Goal: Information Seeking & Learning: Learn about a topic

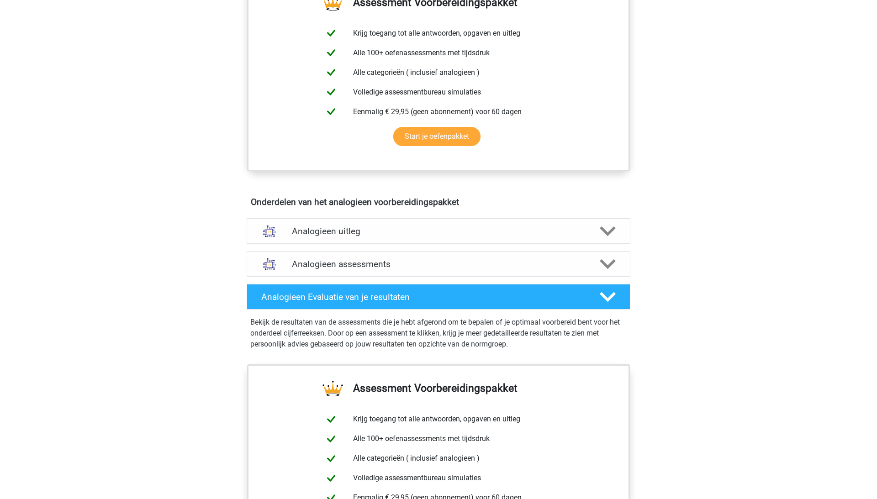
scroll to position [345, 0]
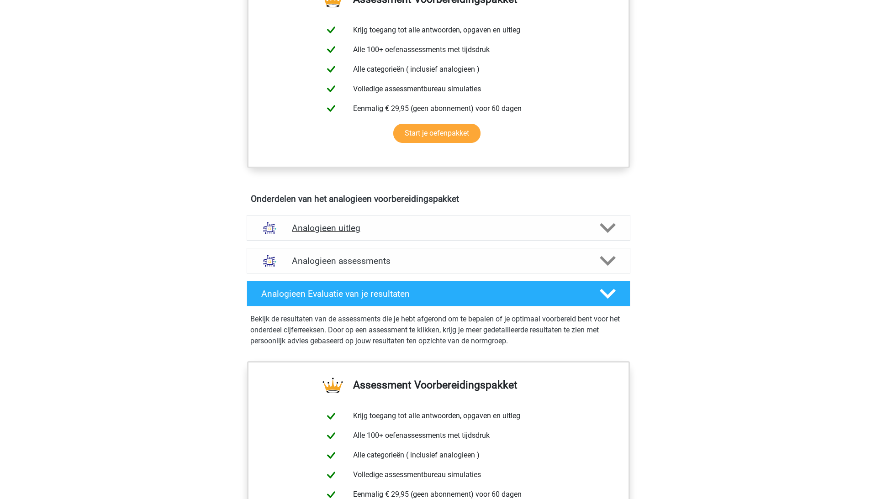
click at [350, 232] on div "Analogieen uitleg" at bounding box center [439, 228] width 384 height 26
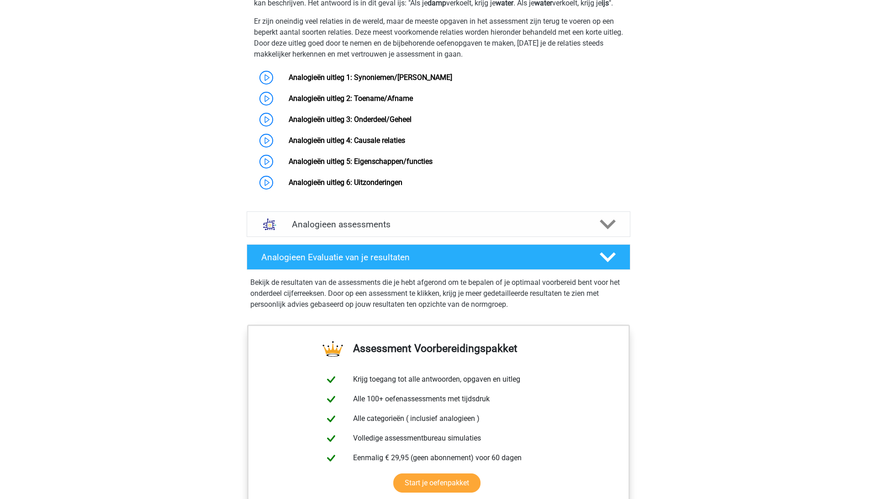
scroll to position [665, 0]
click at [363, 237] on div "Analogieen assessments" at bounding box center [439, 224] width 384 height 26
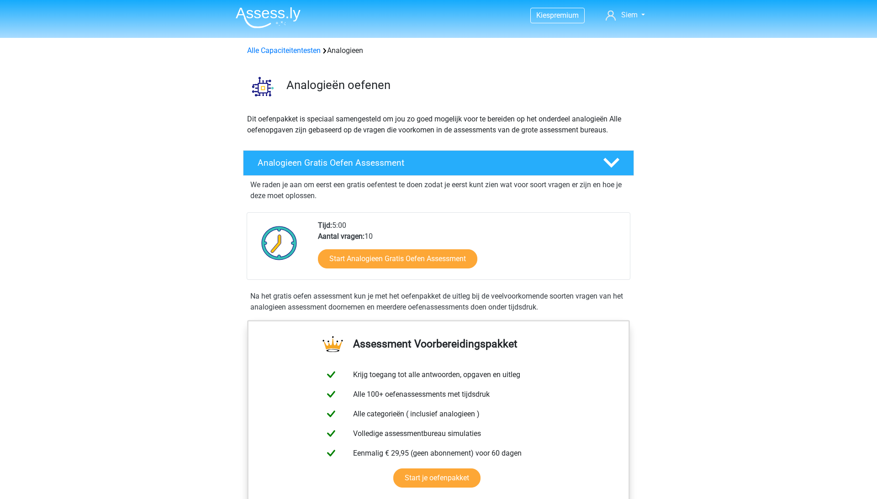
scroll to position [125, 0]
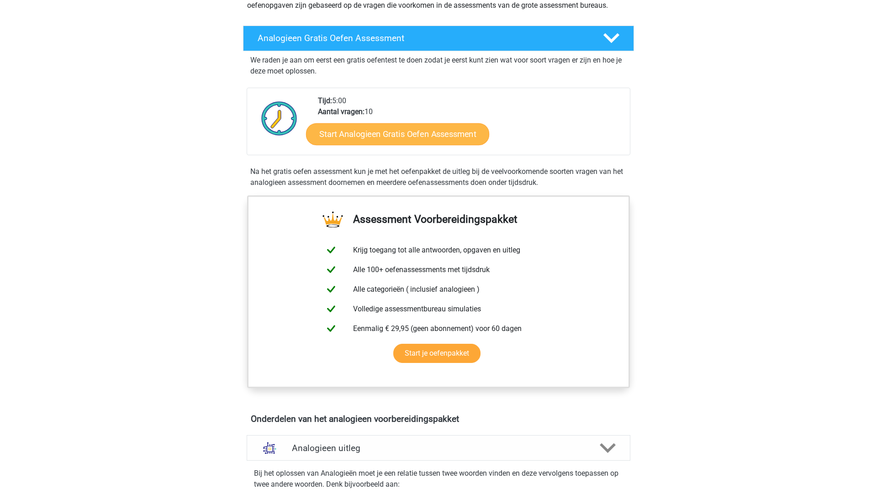
click at [405, 138] on link "Start Analogieen Gratis Oefen Assessment" at bounding box center [397, 134] width 183 height 22
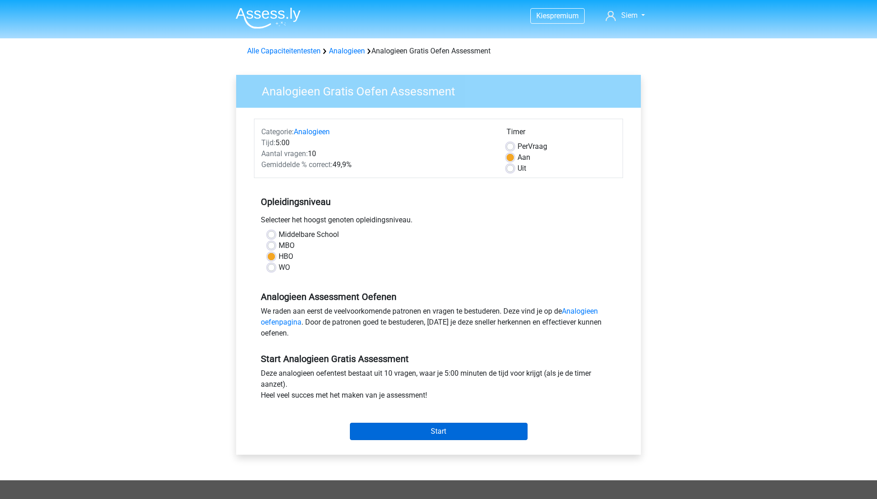
click at [434, 435] on input "Start" at bounding box center [439, 431] width 178 height 17
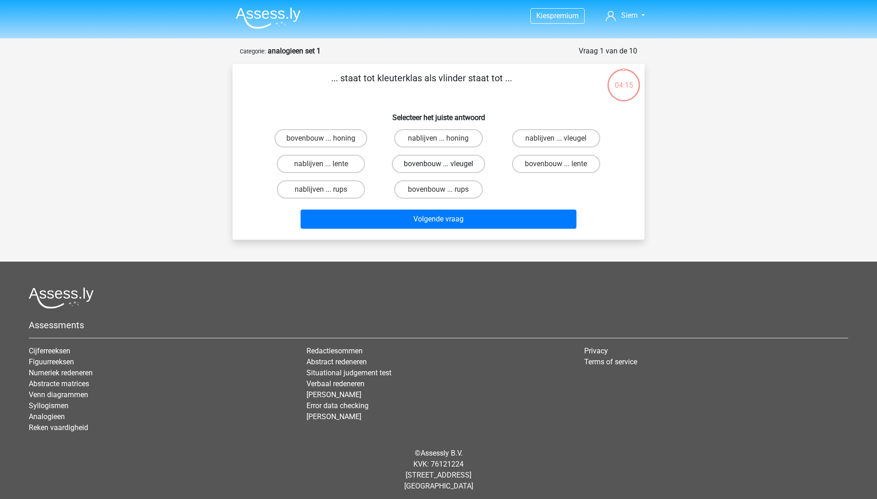
click at [444, 162] on label "bovenbouw ... vleugel" at bounding box center [438, 164] width 93 height 18
click at [444, 164] on input "bovenbouw ... vleugel" at bounding box center [441, 167] width 6 height 6
radio input "true"
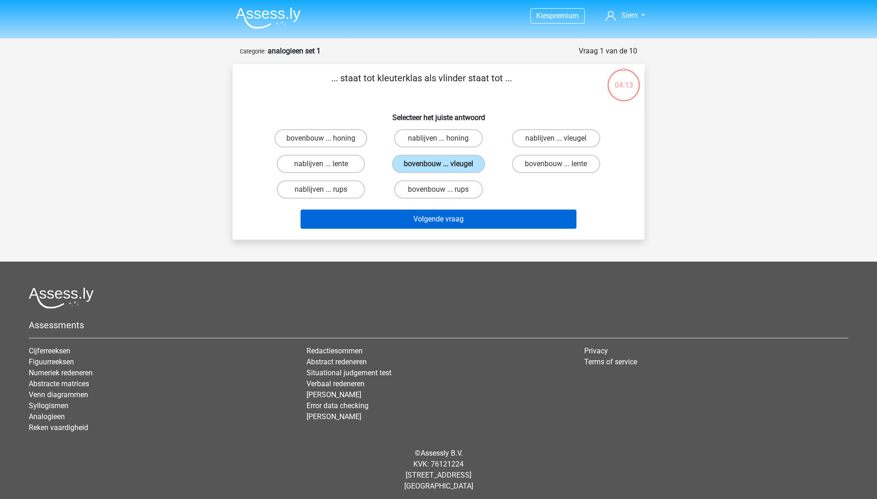
click at [440, 221] on button "Volgende vraag" at bounding box center [439, 219] width 276 height 19
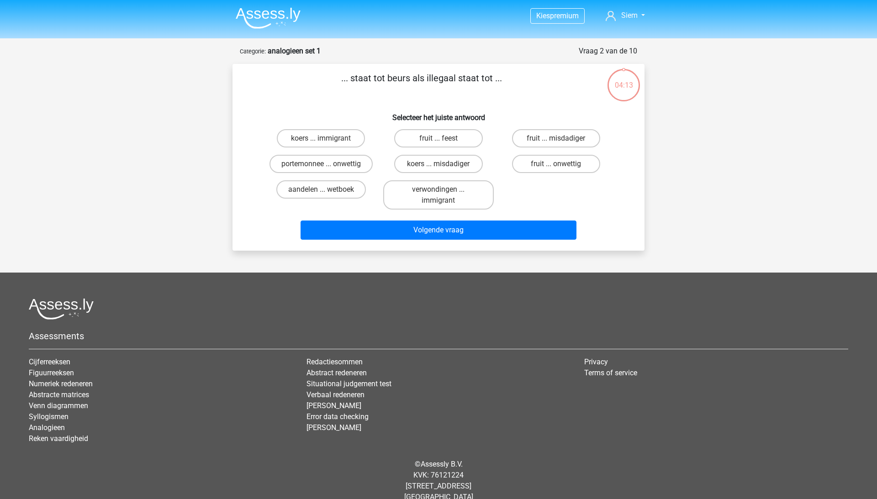
scroll to position [15, 0]
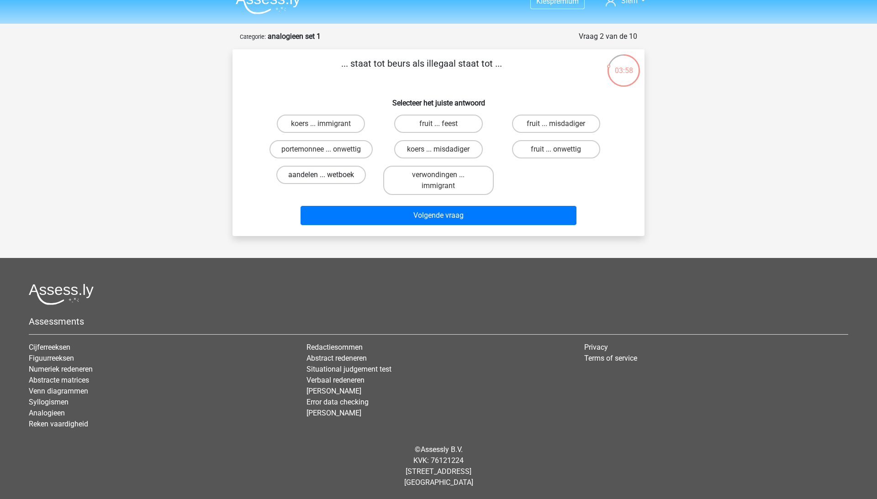
click at [336, 170] on label "aandelen ... wetboek" at bounding box center [321, 175] width 90 height 18
click at [327, 175] on input "aandelen ... wetboek" at bounding box center [324, 178] width 6 height 6
radio input "true"
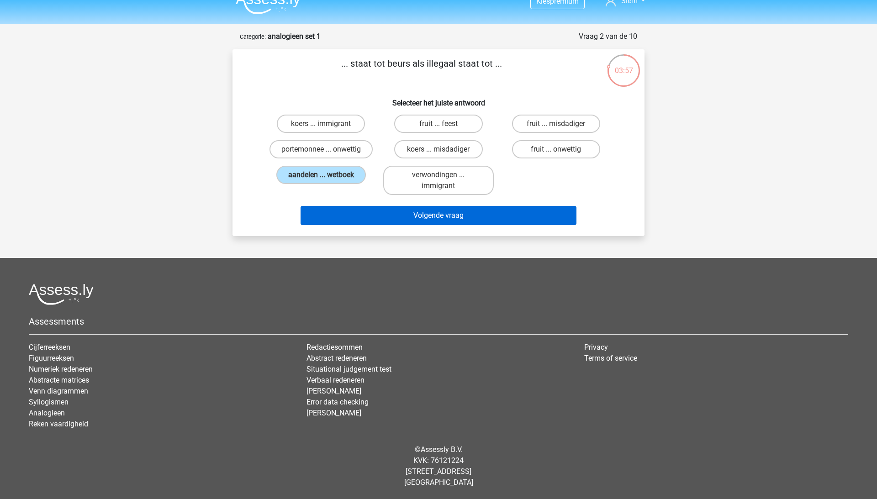
click at [457, 222] on button "Volgende vraag" at bounding box center [439, 215] width 276 height 19
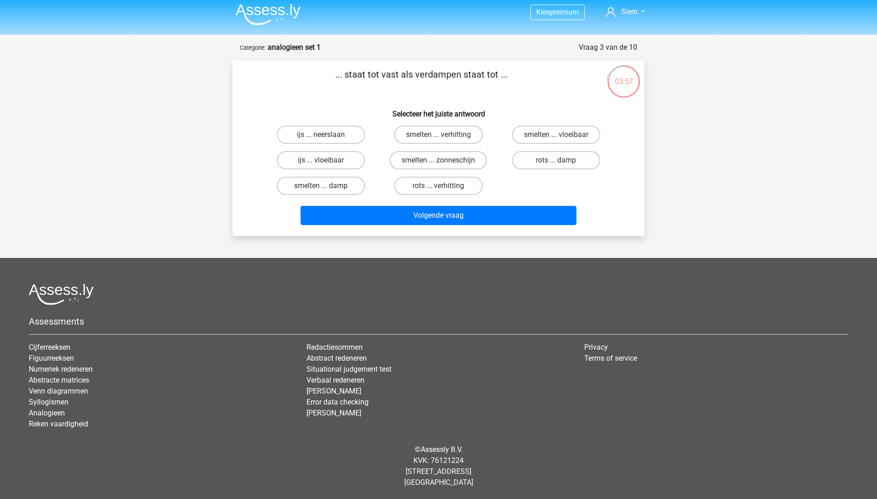
scroll to position [4, 0]
click at [344, 163] on label "ijs ... vloeibaar" at bounding box center [321, 160] width 88 height 18
click at [327, 163] on input "ijs ... vloeibaar" at bounding box center [324, 163] width 6 height 6
radio input "true"
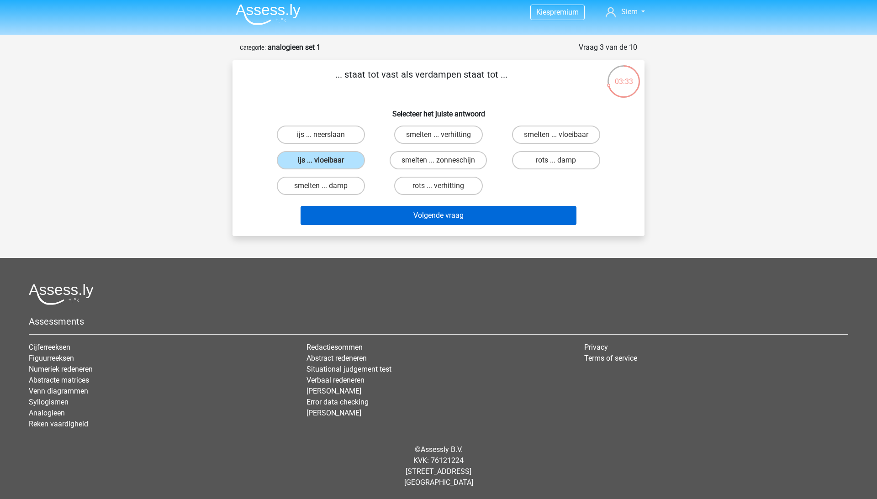
click at [463, 218] on button "Volgende vraag" at bounding box center [439, 215] width 276 height 19
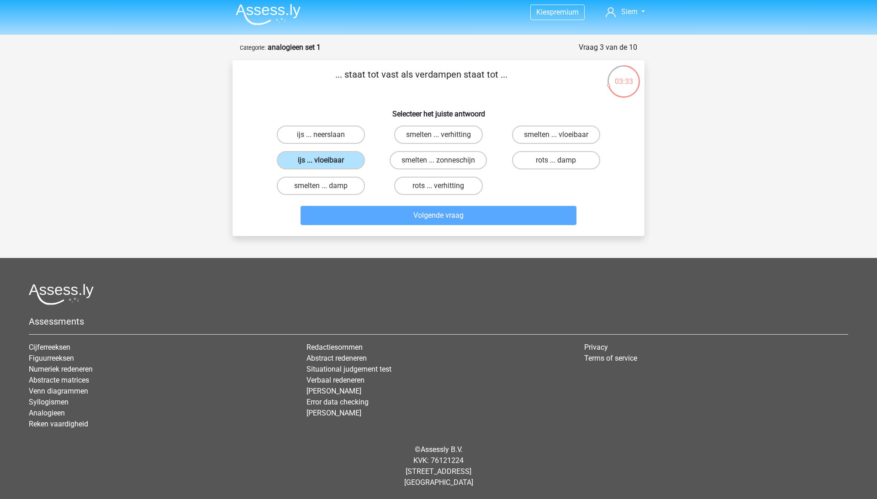
scroll to position [26, 0]
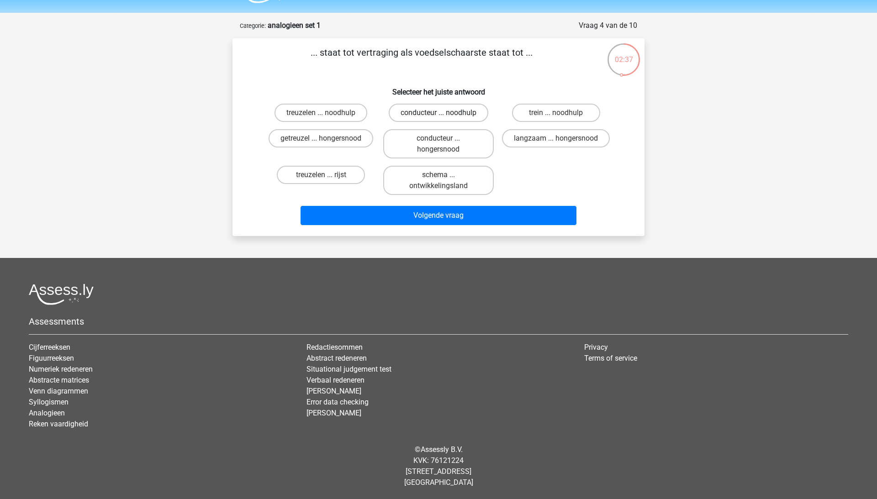
click at [428, 113] on label "conducteur ... noodhulp" at bounding box center [439, 113] width 100 height 18
click at [438, 113] on input "conducteur ... noodhulp" at bounding box center [441, 116] width 6 height 6
radio input "true"
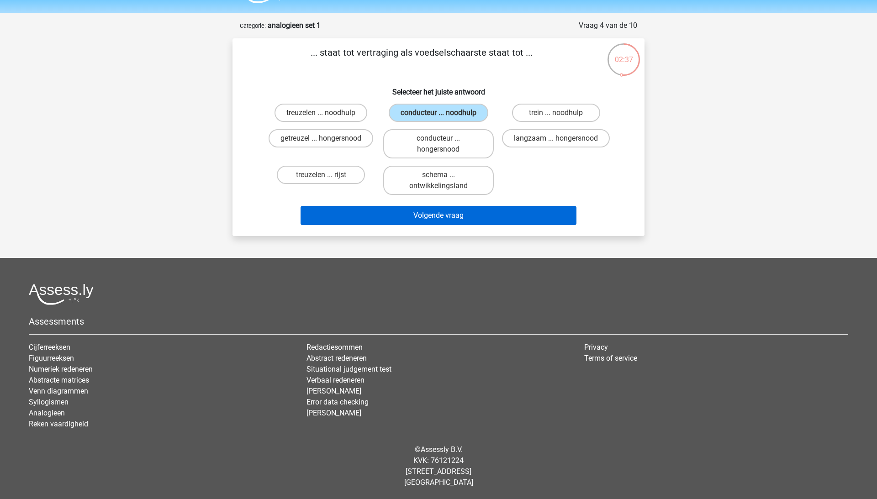
click at [456, 216] on button "Volgende vraag" at bounding box center [439, 215] width 276 height 19
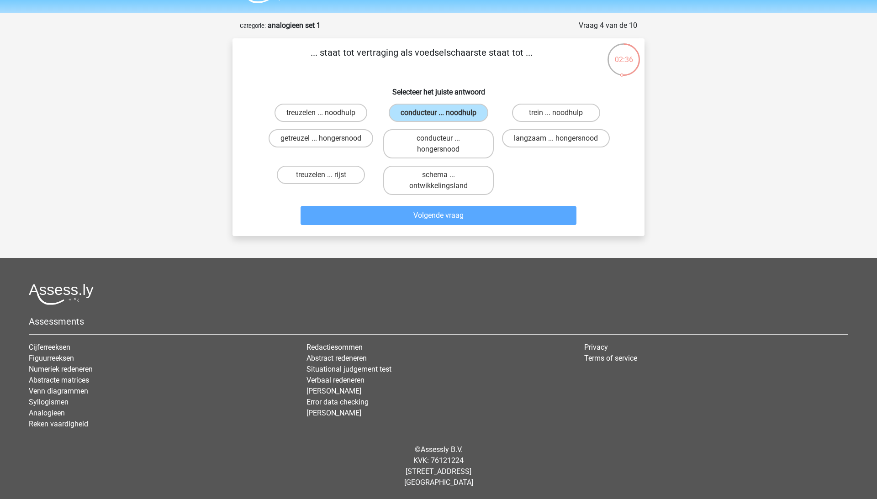
scroll to position [4, 0]
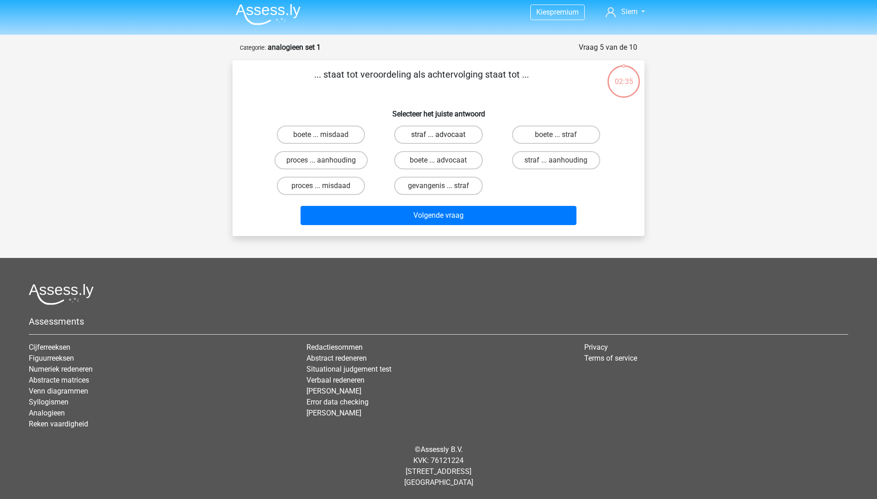
click at [432, 134] on label "straf ... advocaat" at bounding box center [438, 135] width 88 height 18
click at [438, 135] on input "straf ... advocaat" at bounding box center [441, 138] width 6 height 6
radio input "true"
click at [435, 205] on div "Volgende vraag" at bounding box center [438, 214] width 383 height 30
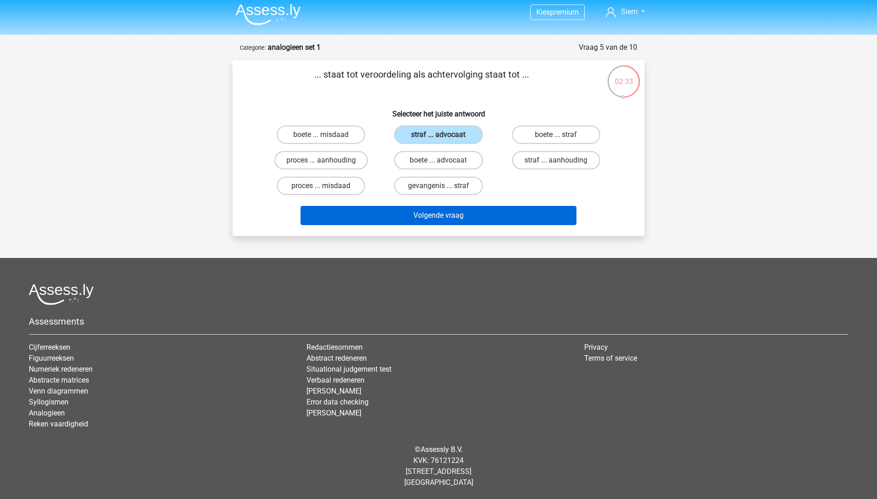
click at [408, 211] on button "Volgende vraag" at bounding box center [439, 215] width 276 height 19
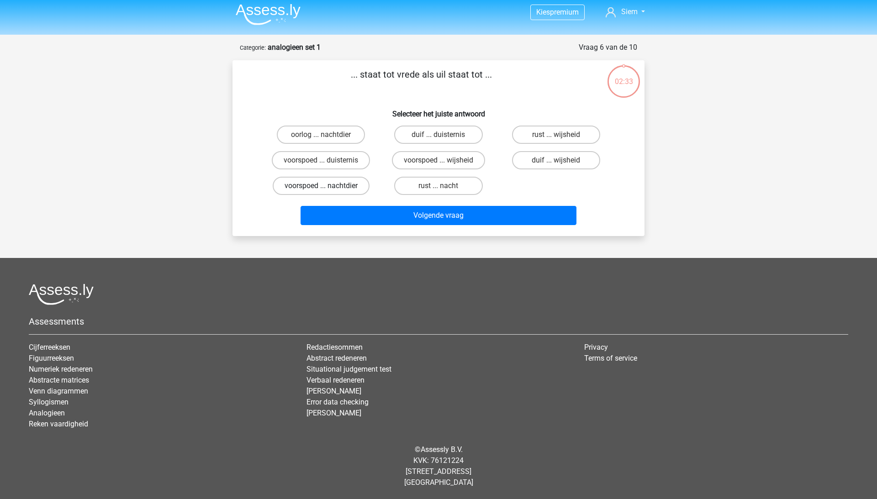
click at [338, 189] on label "voorspoed ... nachtdier" at bounding box center [321, 186] width 97 height 18
click at [327, 189] on input "voorspoed ... nachtdier" at bounding box center [324, 189] width 6 height 6
radio input "true"
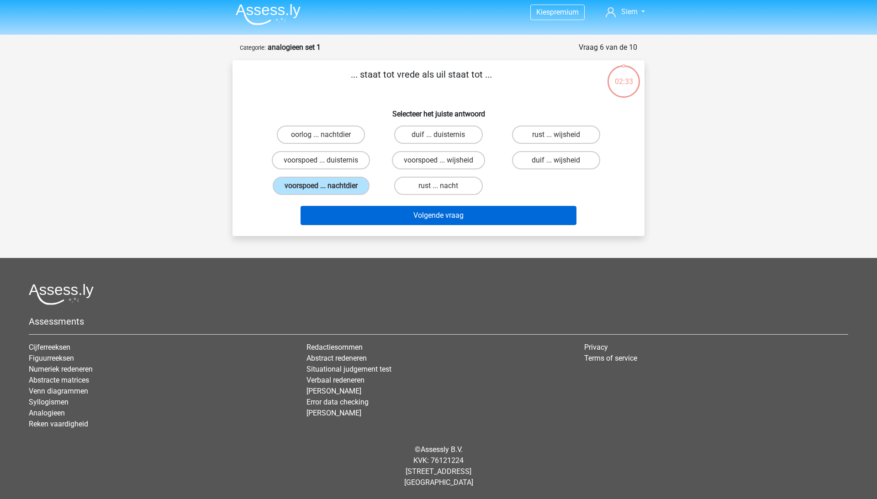
click at [436, 220] on button "Volgende vraag" at bounding box center [439, 215] width 276 height 19
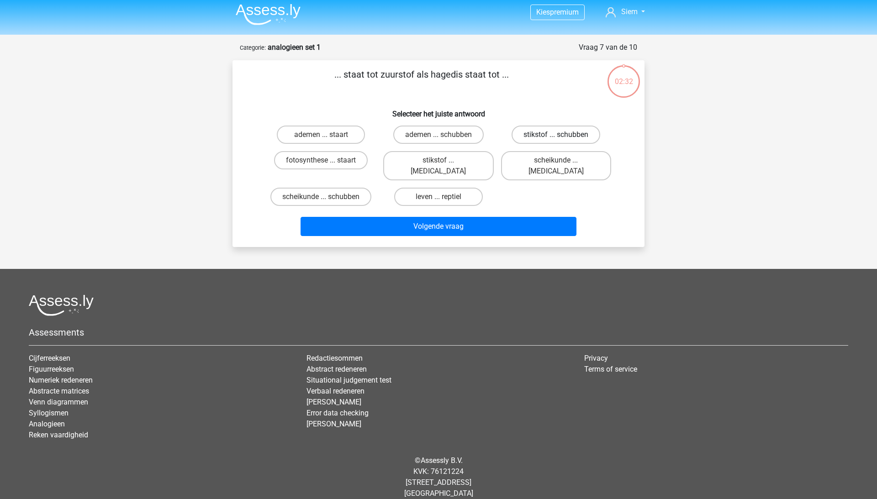
click at [562, 141] on label "stikstof ... schubben" at bounding box center [556, 135] width 89 height 18
click at [562, 141] on input "stikstof ... schubben" at bounding box center [559, 138] width 6 height 6
radio input "true"
click at [561, 158] on label "scheikunde ... krokodil" at bounding box center [556, 165] width 110 height 29
click at [561, 160] on input "scheikunde ... krokodil" at bounding box center [559, 163] width 6 height 6
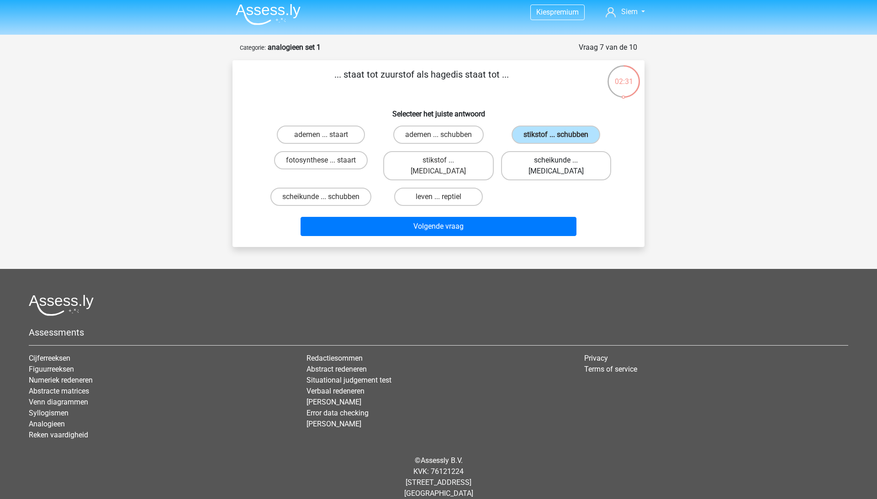
radio input "true"
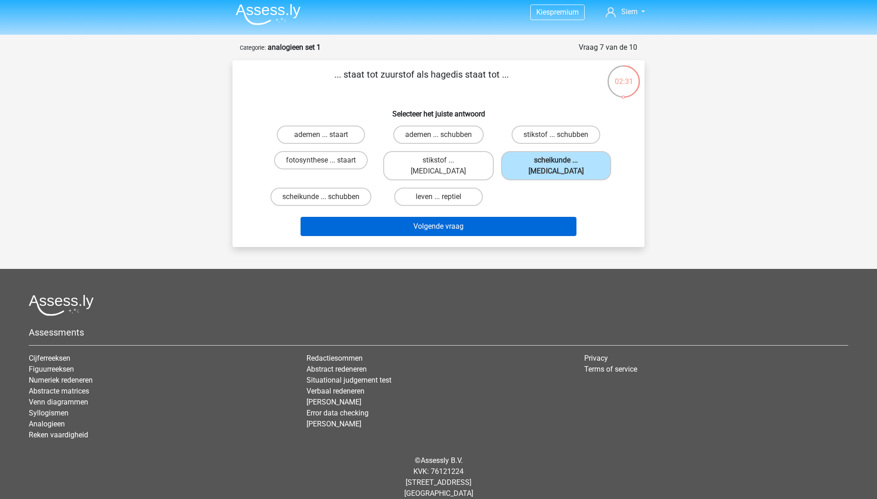
click at [475, 217] on button "Volgende vraag" at bounding box center [439, 226] width 276 height 19
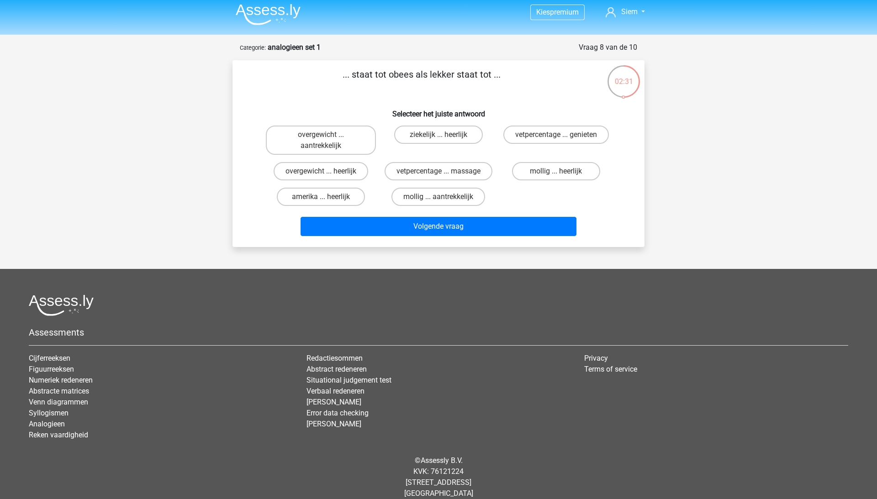
scroll to position [15, 0]
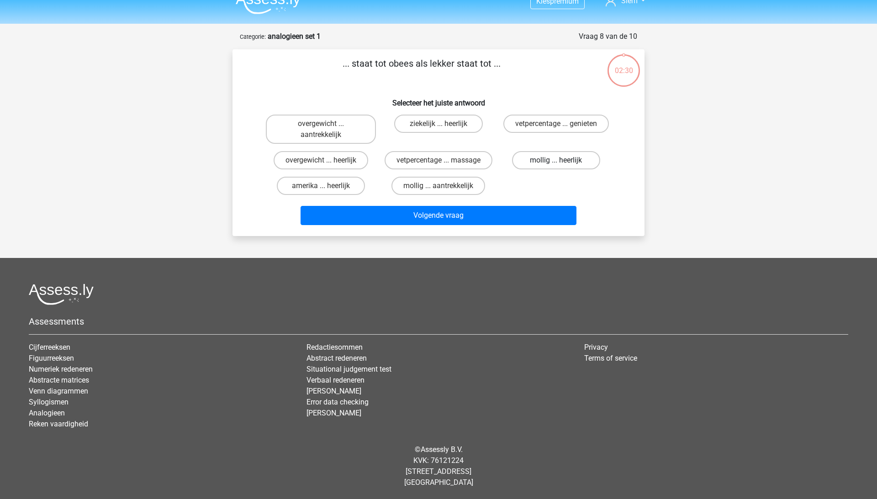
click at [549, 152] on label "mollig ... heerlijk" at bounding box center [556, 160] width 88 height 18
click at [556, 160] on input "mollig ... heerlijk" at bounding box center [559, 163] width 6 height 6
radio input "true"
click at [429, 228] on div "Volgende vraag" at bounding box center [438, 217] width 353 height 23
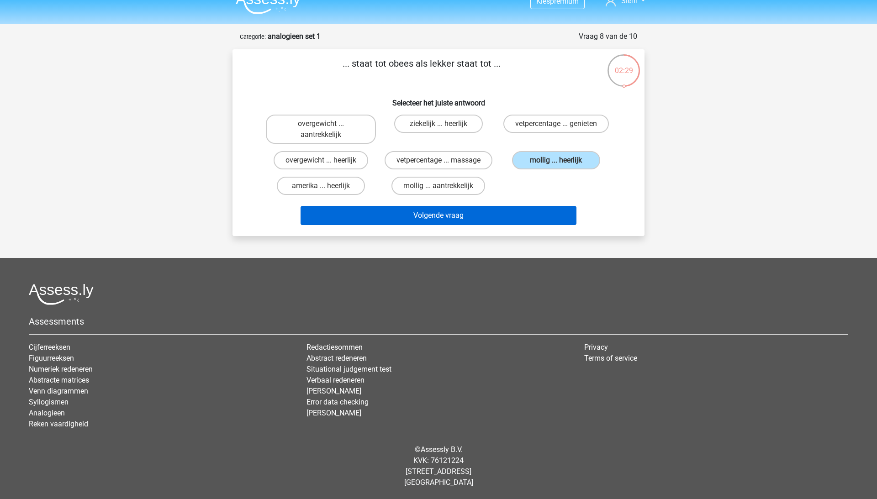
click at [430, 216] on button "Volgende vraag" at bounding box center [439, 215] width 276 height 19
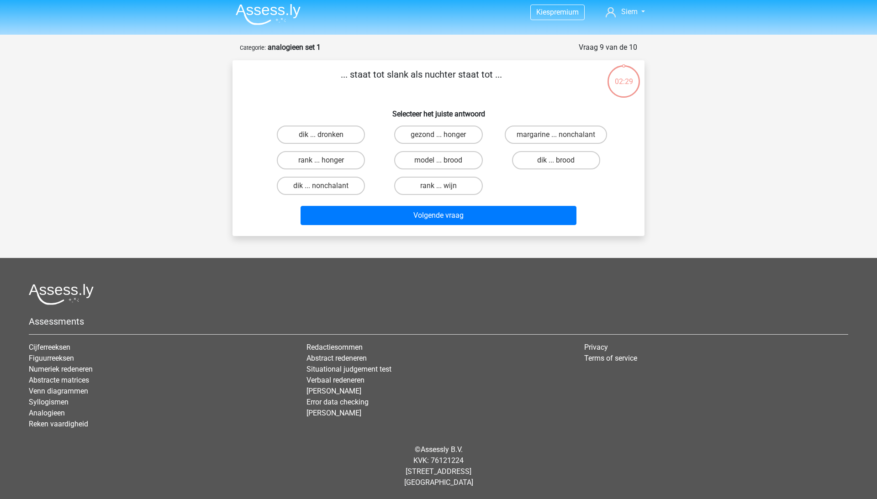
scroll to position [4, 0]
click at [439, 158] on label "model ... brood" at bounding box center [438, 160] width 88 height 18
click at [439, 160] on input "model ... brood" at bounding box center [441, 163] width 6 height 6
radio input "true"
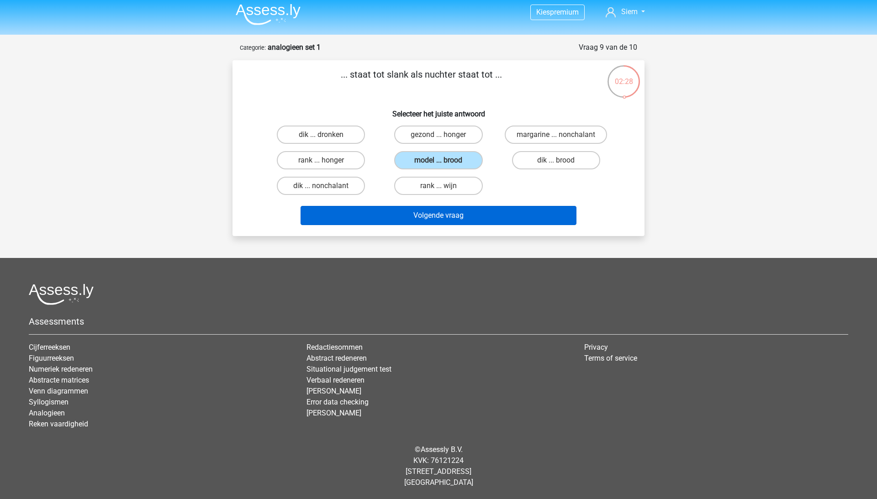
click at [430, 212] on button "Volgende vraag" at bounding box center [439, 215] width 276 height 19
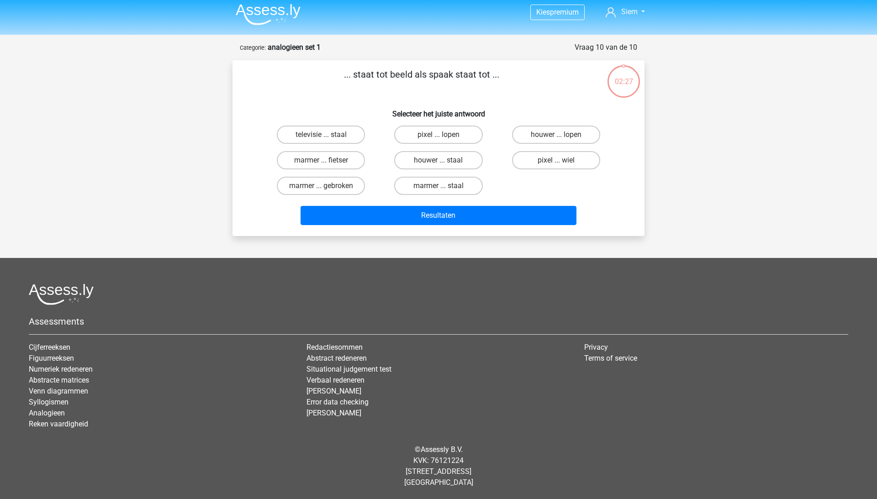
click at [322, 163] on input "marmer ... fietser" at bounding box center [324, 163] width 6 height 6
radio input "true"
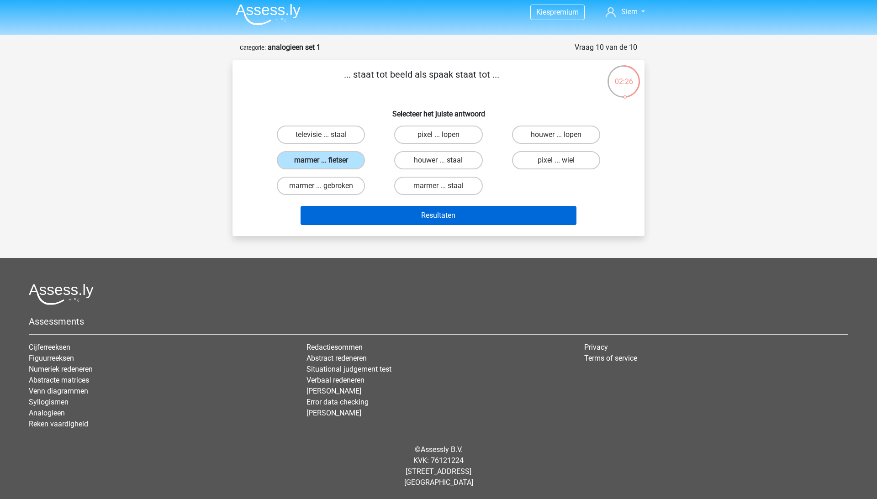
click at [399, 211] on button "Resultaten" at bounding box center [439, 215] width 276 height 19
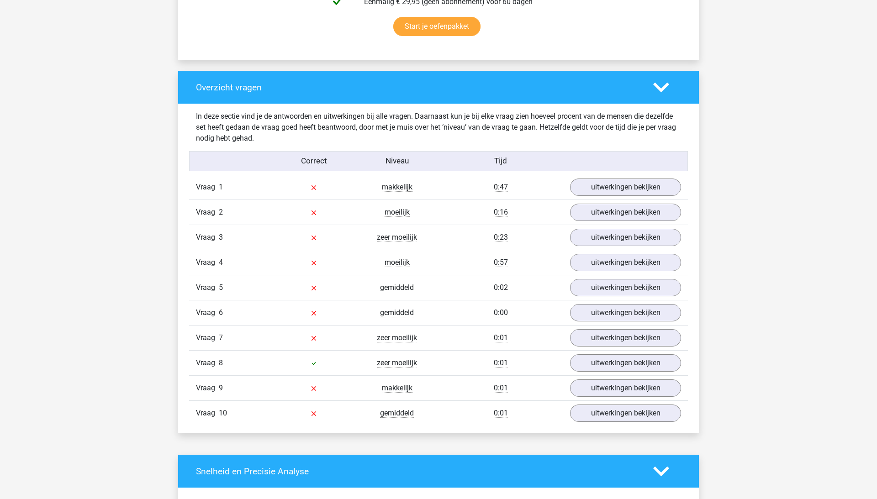
scroll to position [617, 0]
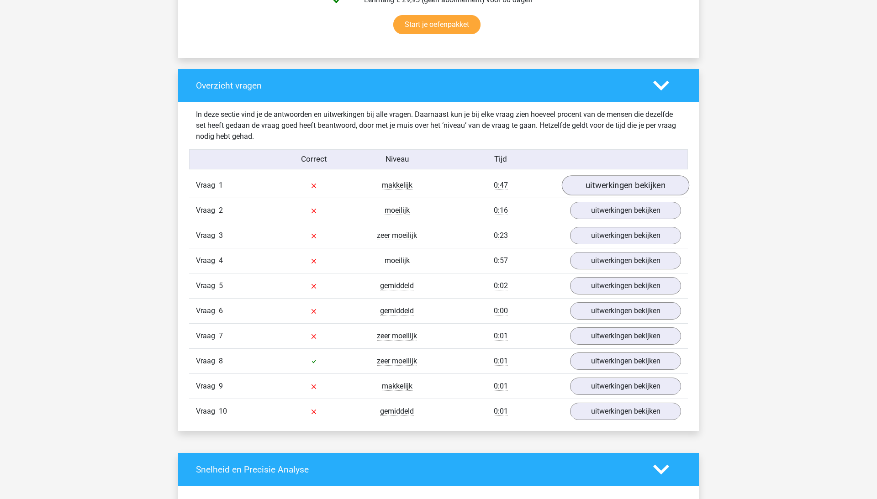
click at [620, 182] on link "uitwerkingen bekijken" at bounding box center [625, 185] width 127 height 20
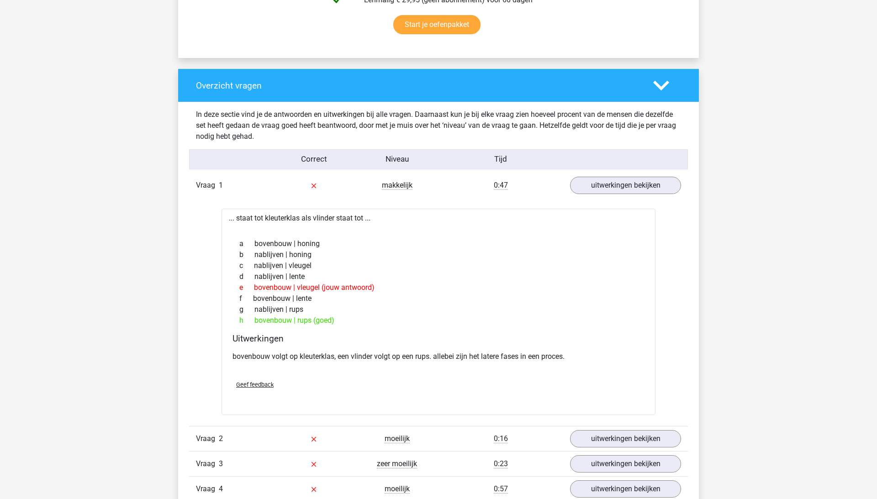
click at [322, 285] on div "e bovenbouw | vleugel (jouw antwoord)" at bounding box center [438, 287] width 412 height 11
drag, startPoint x: 296, startPoint y: 319, endPoint x: 315, endPoint y: 319, distance: 19.2
click at [314, 319] on div "h bovenbouw | rups (goed)" at bounding box center [438, 320] width 412 height 11
click at [359, 365] on div "bovenbouw volgt op kleuterklas, een vlinder volgt op een rups. allebei zijn het…" at bounding box center [438, 361] width 412 height 26
click at [503, 406] on div "Verstuur" at bounding box center [438, 403] width 419 height 15
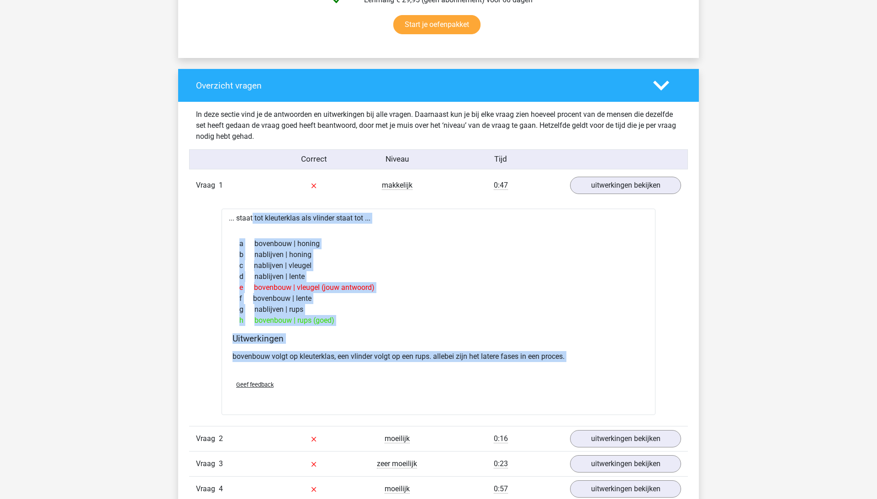
drag, startPoint x: 223, startPoint y: 216, endPoint x: 629, endPoint y: 377, distance: 436.5
click at [629, 377] on div "... staat tot kleuterklas als vlinder staat tot ... a bovenbouw | honing b nabl…" at bounding box center [439, 312] width 434 height 206
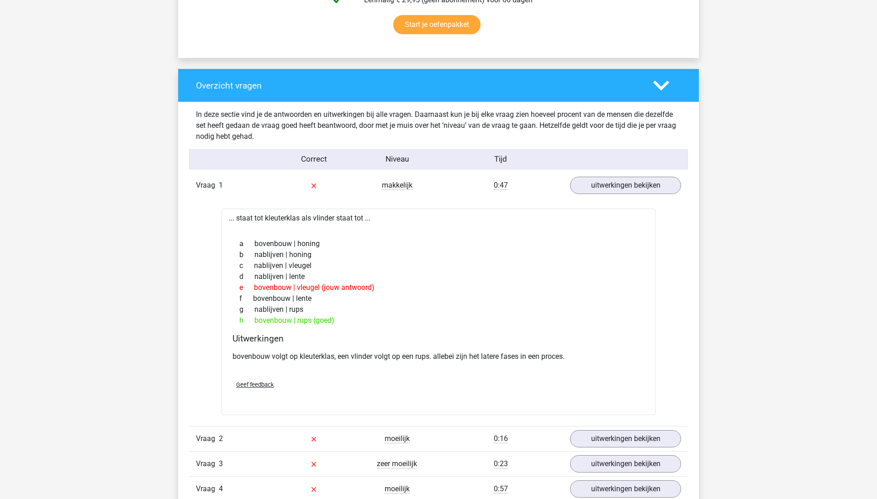
click at [631, 377] on div "Geef feedback" at bounding box center [438, 384] width 419 height 23
drag, startPoint x: 226, startPoint y: 211, endPoint x: 630, endPoint y: 327, distance: 421.0
click at [630, 327] on div "... staat tot kleuterklas als vlinder staat tot ... a bovenbouw | honing b nabl…" at bounding box center [439, 312] width 434 height 206
click at [550, 368] on div "bovenbouw volgt op kleuterklas, een vlinder volgt op een rups. allebei zijn het…" at bounding box center [438, 361] width 412 height 26
click at [601, 351] on p "bovenbouw volgt op kleuterklas, een vlinder volgt op een rups. allebei zijn het…" at bounding box center [438, 356] width 412 height 11
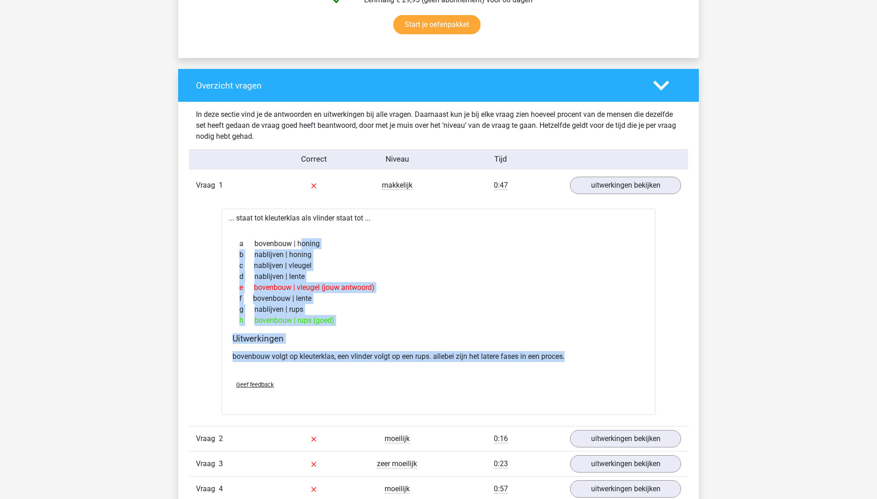
drag, startPoint x: 579, startPoint y: 358, endPoint x: 177, endPoint y: 229, distance: 422.0
click at [177, 229] on div "Kies premium Siem siemdumaine@outlook.com" at bounding box center [438, 504] width 877 height 2243
drag, startPoint x: 227, startPoint y: 214, endPoint x: 672, endPoint y: 374, distance: 473.1
click at [667, 371] on div "Vraag 1 makkelijk 0:47 uitwerkingen bekijken ... staat tot kleuterklas als vlin…" at bounding box center [438, 412] width 485 height 479
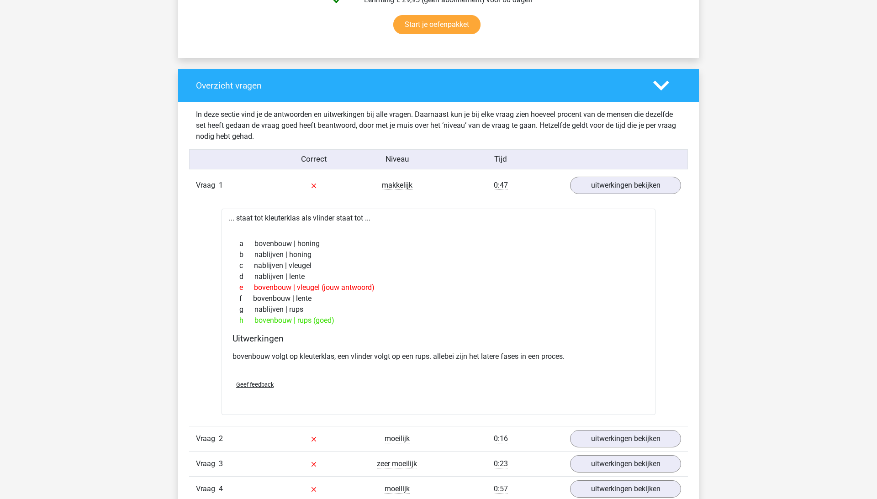
click at [182, 390] on div "Overzicht vragen In deze sectie vind je de antwoorden en uitwerkingen bij alle …" at bounding box center [438, 364] width 521 height 591
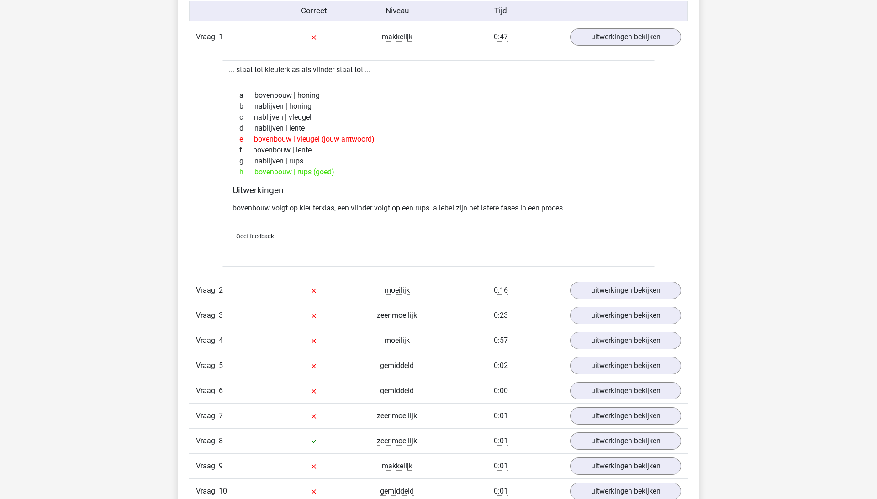
scroll to position [766, 0]
click at [610, 282] on link "uitwerkingen bekijken" at bounding box center [625, 290] width 127 height 20
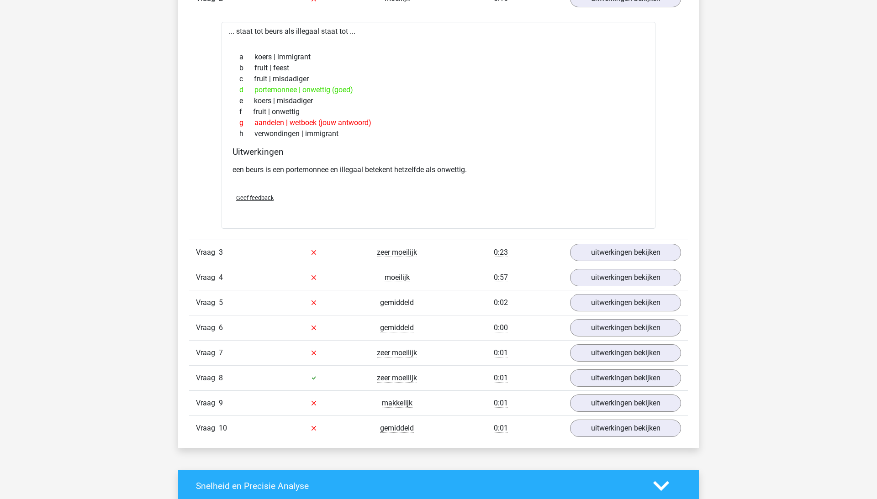
scroll to position [1060, 0]
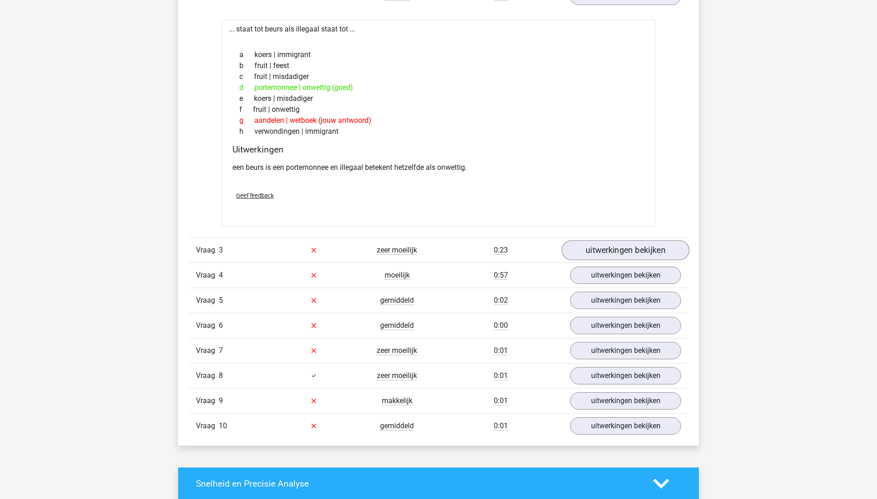
click at [629, 253] on link "uitwerkingen bekijken" at bounding box center [625, 250] width 127 height 20
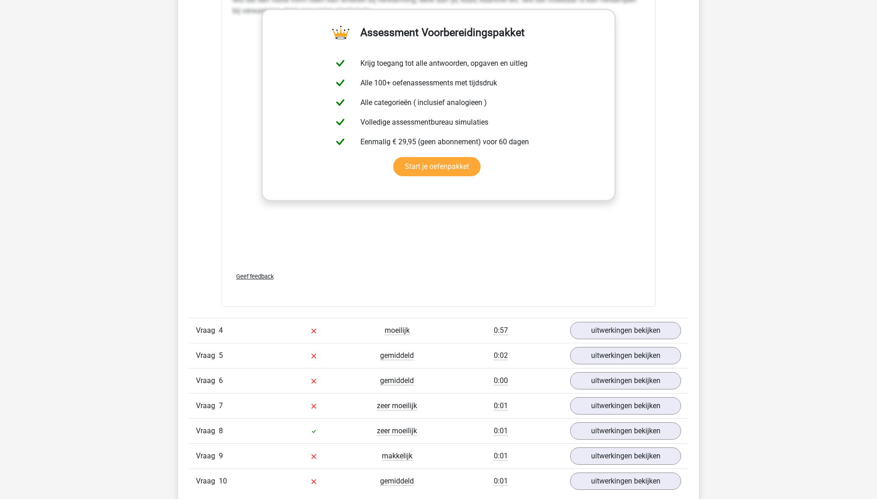
scroll to position [1489, 0]
click at [650, 338] on link "uitwerkingen bekijken" at bounding box center [625, 331] width 127 height 20
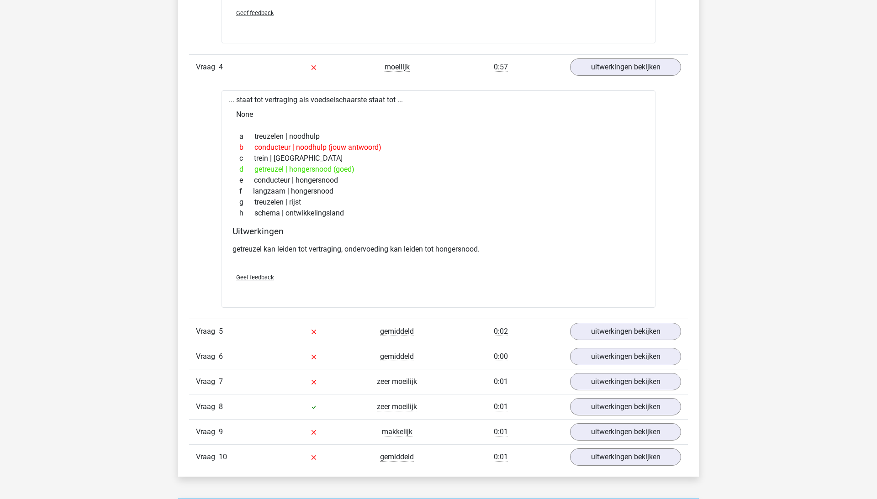
scroll to position [1753, 0]
click at [638, 332] on link "uitwerkingen bekijken" at bounding box center [625, 331] width 127 height 20
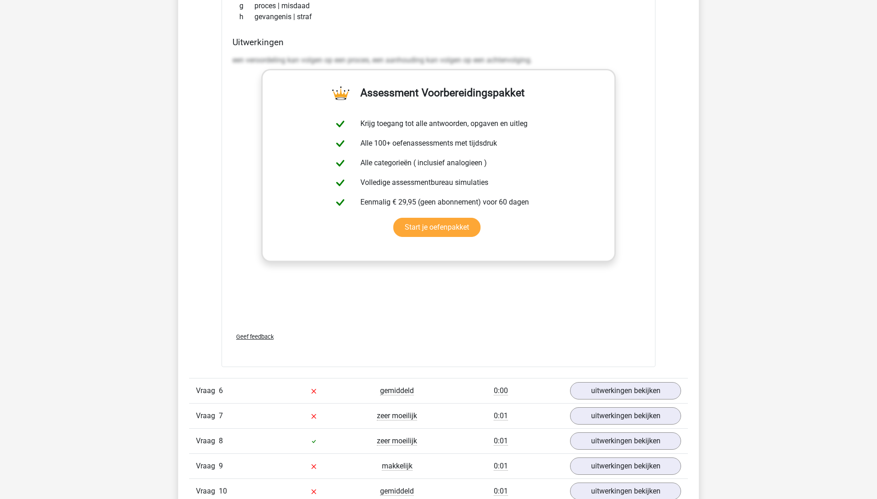
scroll to position [2210, 0]
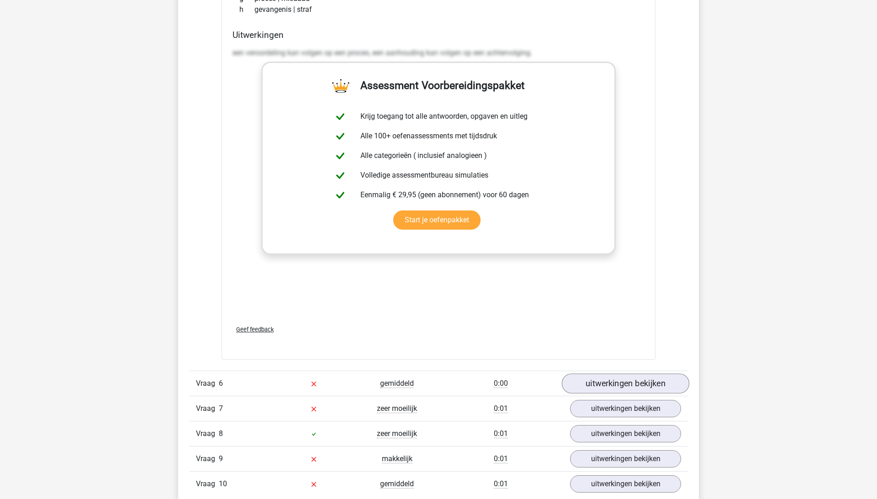
click at [625, 391] on link "uitwerkingen bekijken" at bounding box center [625, 384] width 127 height 20
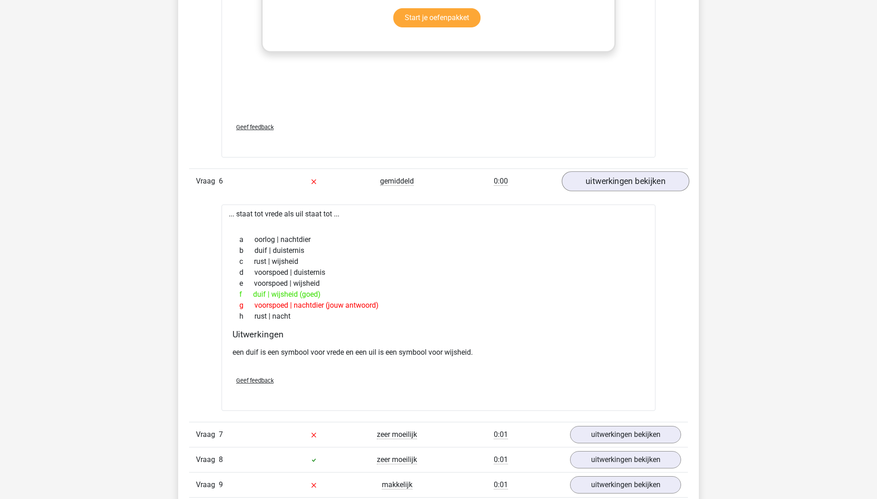
scroll to position [2409, 0]
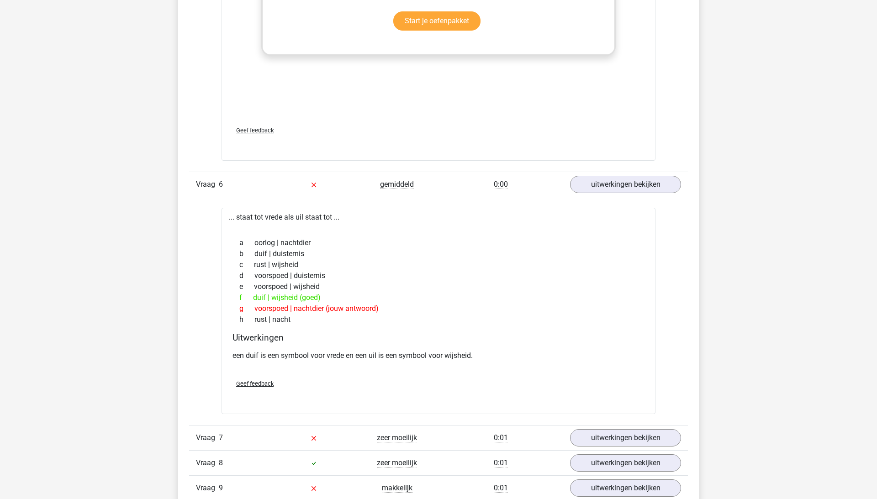
click at [627, 451] on div "Vraag 8 zeer moeilijk 0:01 uitwerkingen bekijken" at bounding box center [438, 462] width 499 height 25
click at [627, 438] on link "uitwerkingen bekijken" at bounding box center [625, 438] width 127 height 20
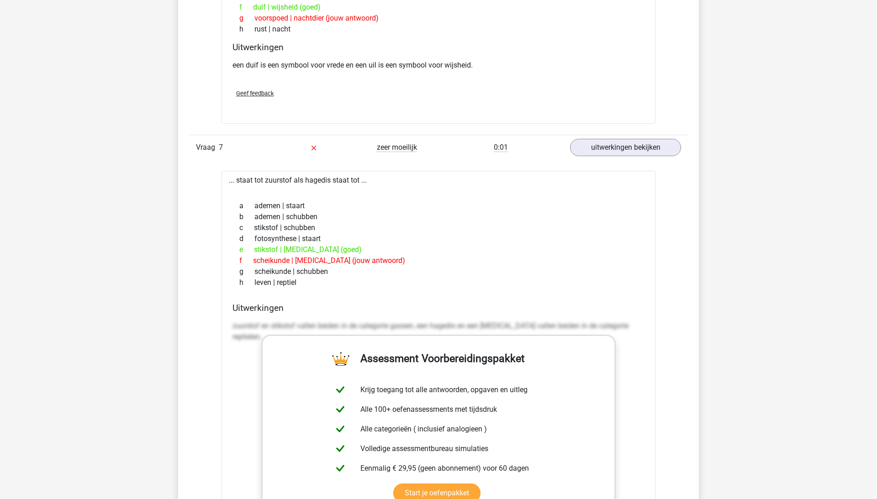
scroll to position [2865, 0]
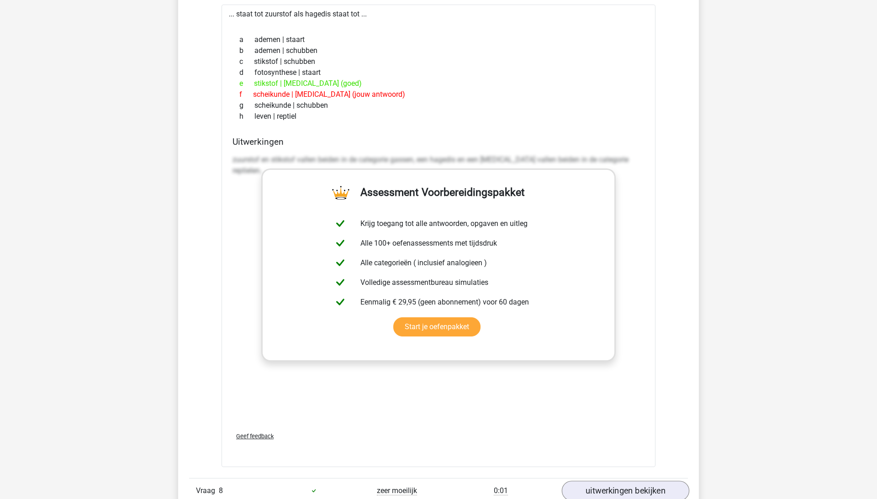
click at [630, 492] on link "uitwerkingen bekijken" at bounding box center [625, 491] width 127 height 20
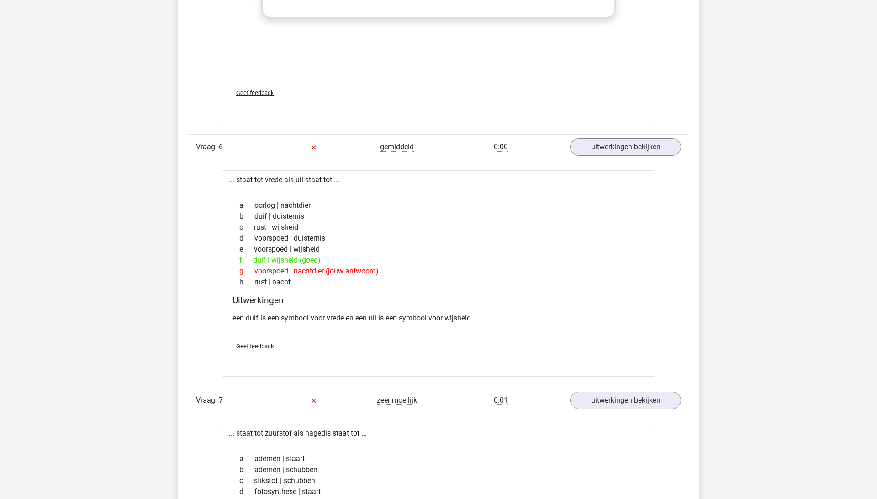
scroll to position [2399, 0]
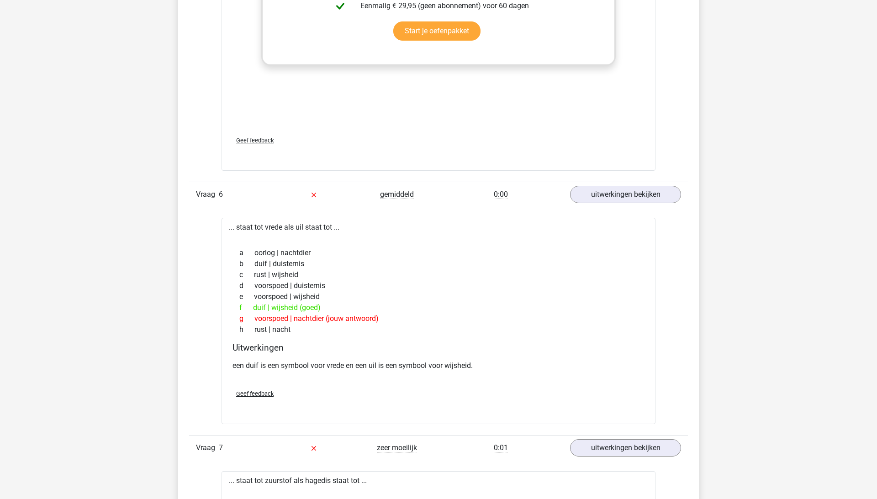
click at [237, 225] on div "... staat tot vrede als uil staat tot ... a oorlog | nachtdier b duif | duister…" at bounding box center [439, 321] width 434 height 206
click at [285, 229] on div "... staat tot vrede als uil staat tot ... a oorlog | nachtdier b duif | duister…" at bounding box center [439, 321] width 434 height 206
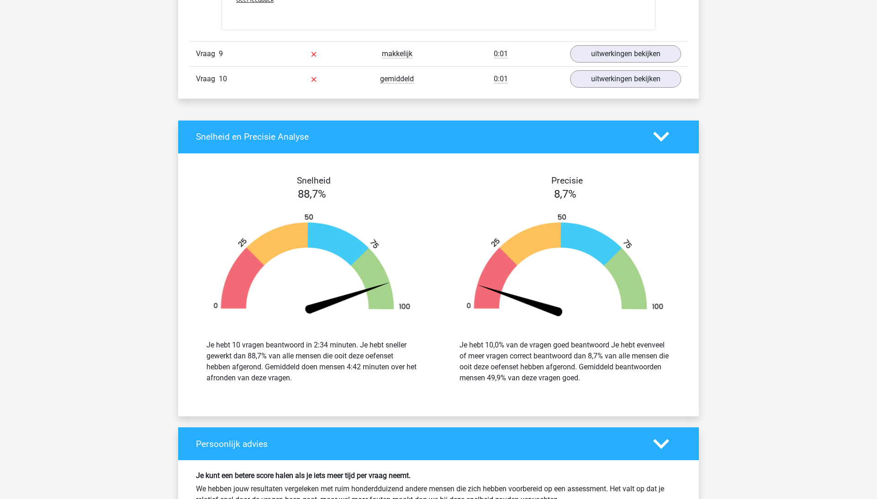
scroll to position [3377, 0]
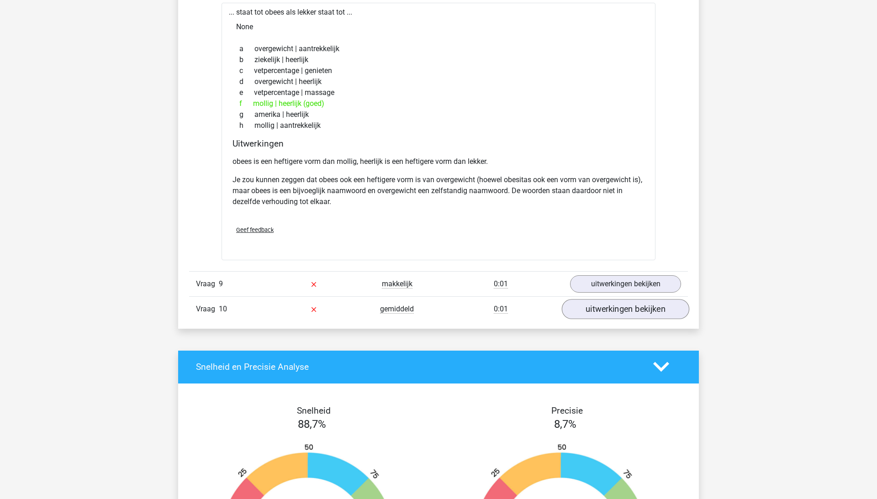
click at [626, 303] on link "uitwerkingen bekijken" at bounding box center [625, 309] width 127 height 20
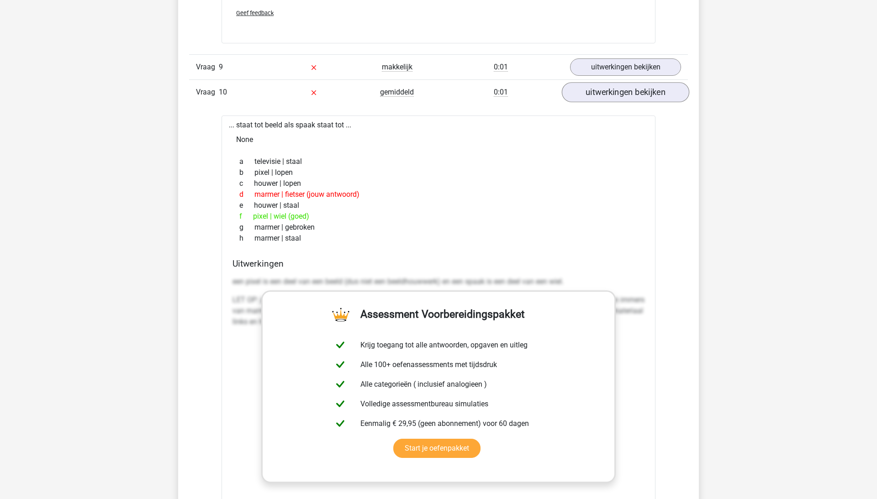
scroll to position [3596, 0]
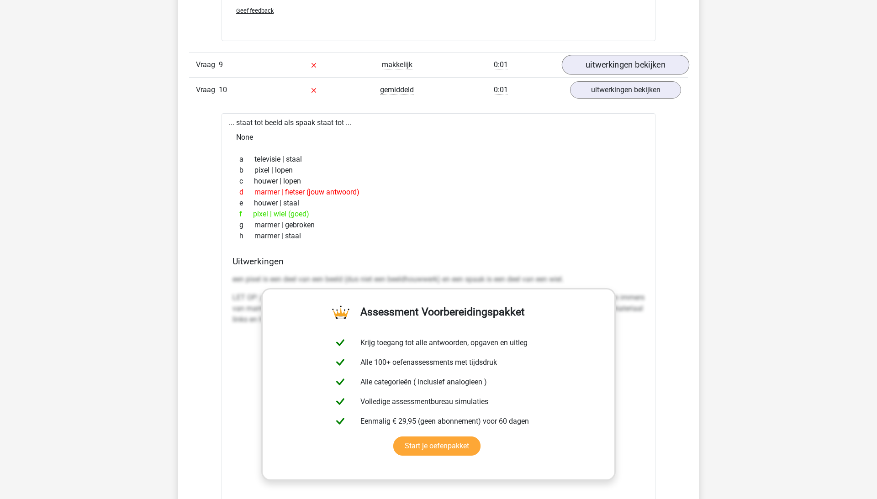
click at [607, 63] on link "uitwerkingen bekijken" at bounding box center [625, 65] width 127 height 20
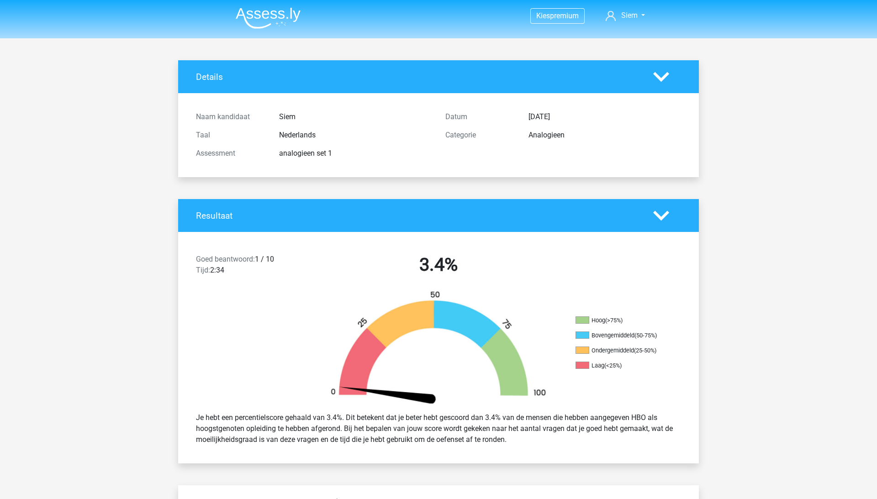
scroll to position [0, 0]
